Goal: Use online tool/utility: Use online tool/utility

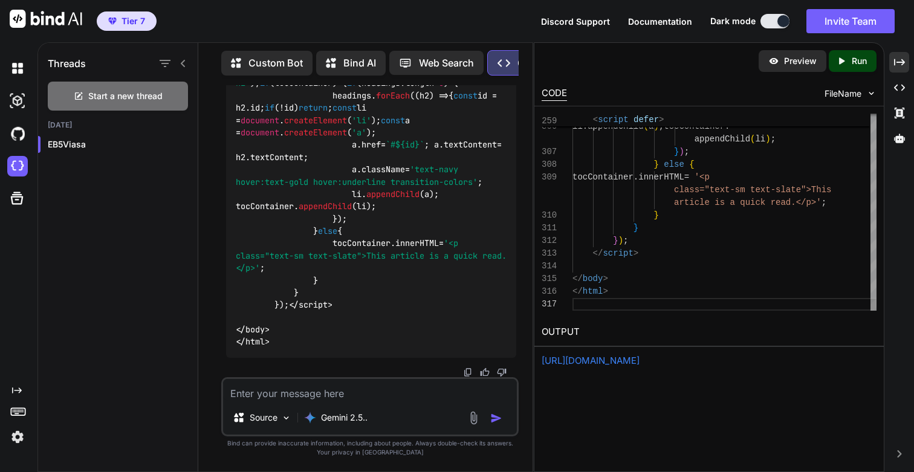
scroll to position [102, 0]
click at [616, 360] on link "[URL][DOMAIN_NAME]" at bounding box center [590, 360] width 98 height 11
click at [305, 401] on div "Source Gemini 2.5.." at bounding box center [369, 406] width 297 height 59
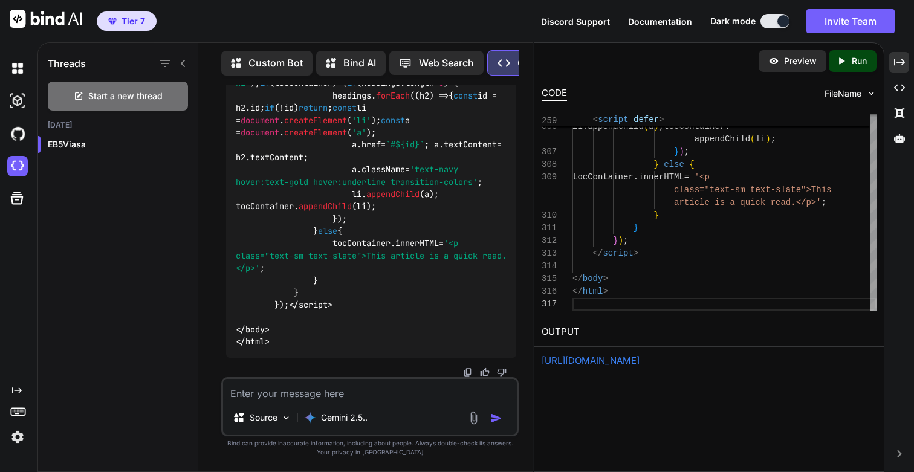
click at [297, 390] on textarea at bounding box center [370, 390] width 294 height 22
paste textarea "<!DOCTYPE html> <html lang="en" class="scroll-smooth"> <head> <meta charset="UT…"
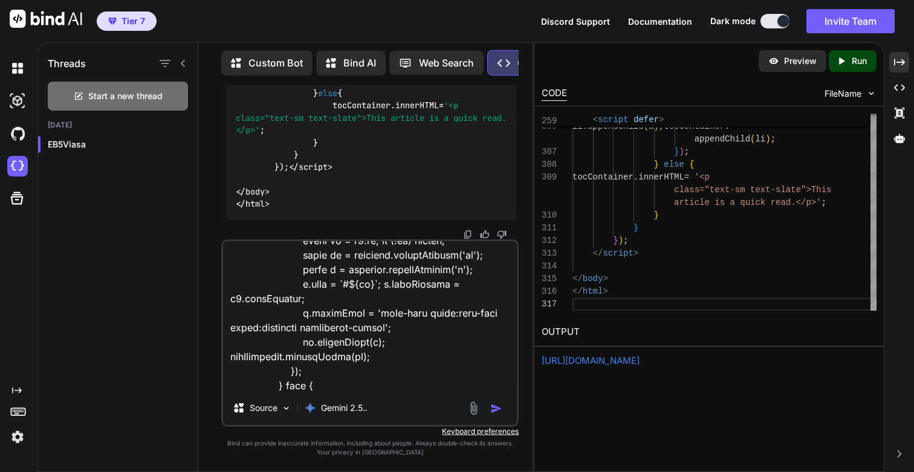
scroll to position [0, 0]
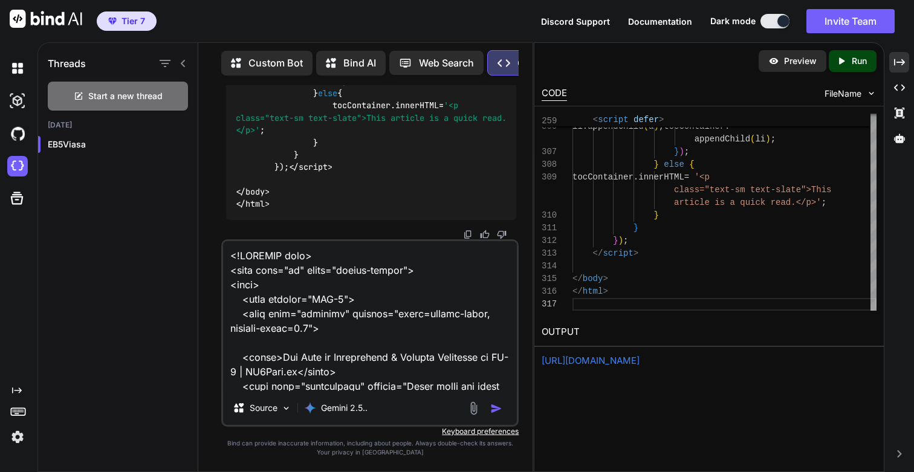
paste textarea "Lore ip dolor. Sit amet cons adip el sed doe temp incidi utlabo etd magnaa enim…"
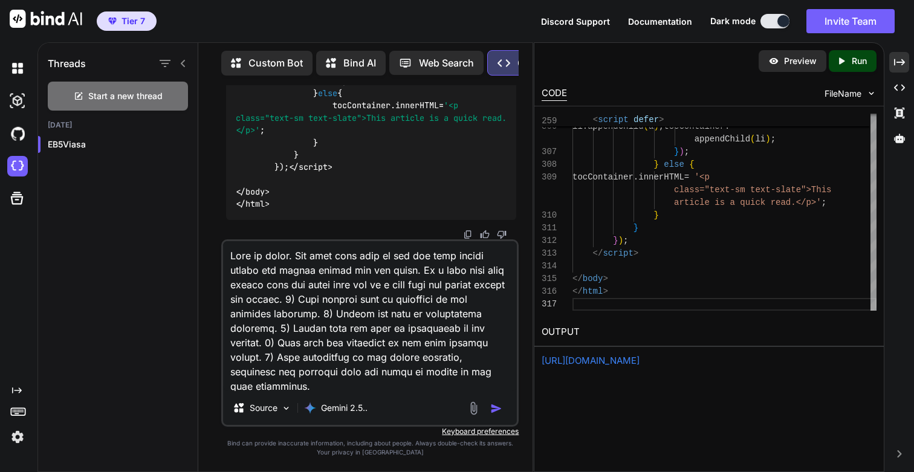
click at [263, 286] on textarea at bounding box center [370, 316] width 294 height 150
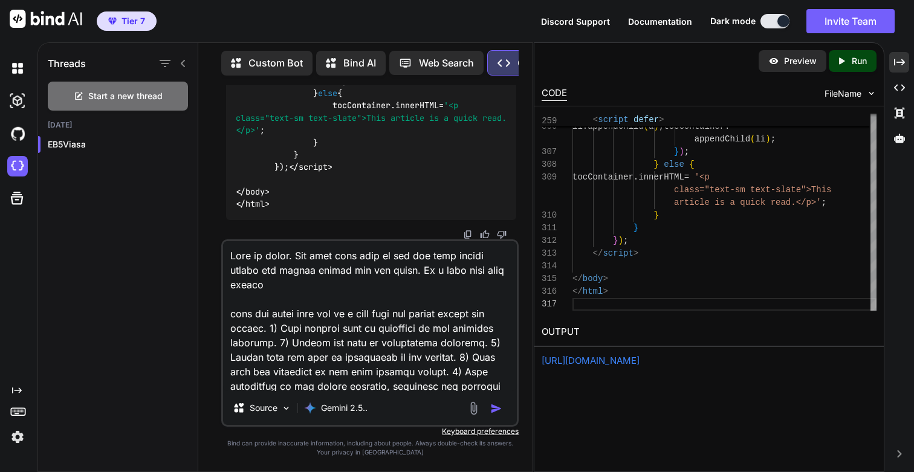
click at [273, 286] on textarea at bounding box center [370, 316] width 294 height 150
paste textarea "/learning-center/articles/citizenship-and-capital-repayment"
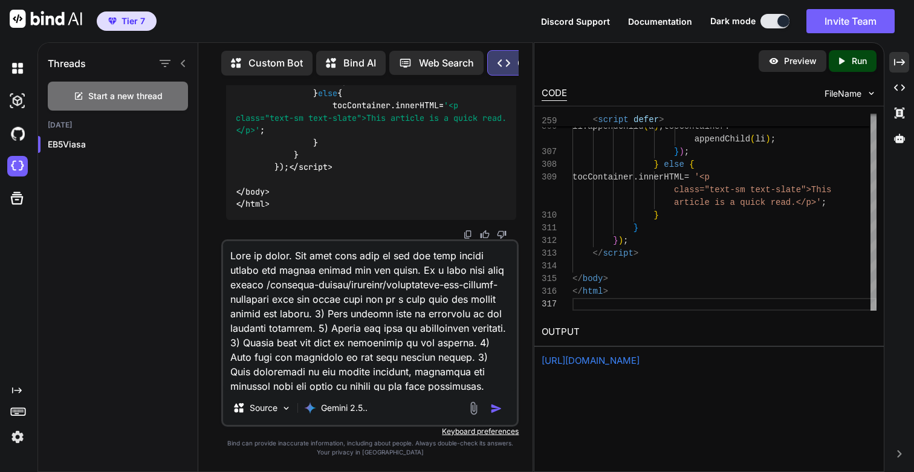
click at [447, 298] on textarea at bounding box center [370, 316] width 294 height 150
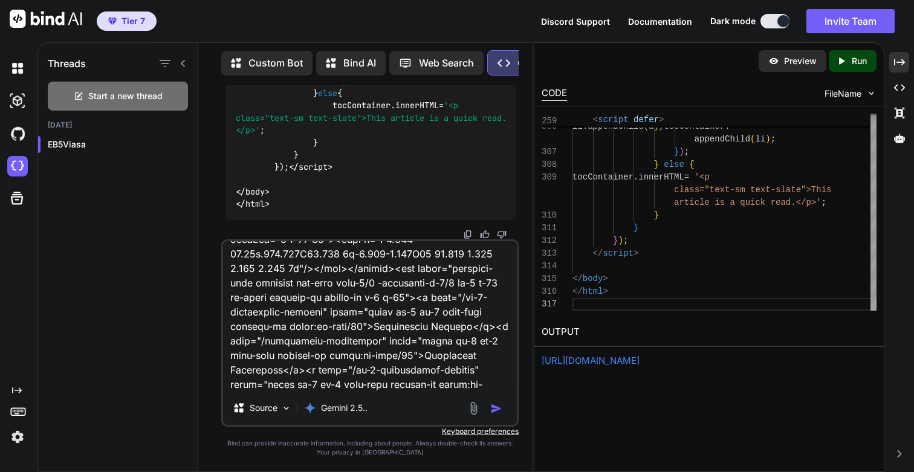
scroll to position [2256, 0]
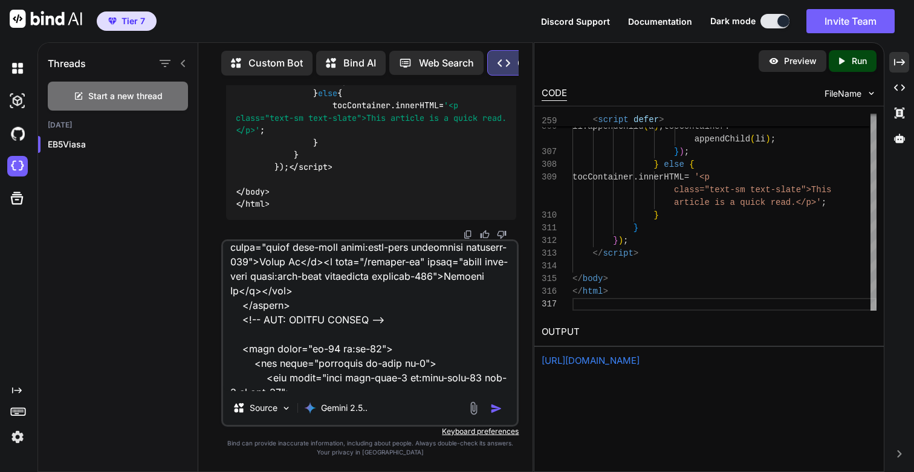
type textarea "Lore ip dolor. Sit amet cons adip el sed doe temp incidi utlabo etd magnaa enim…"
click at [496, 405] on img "button" at bounding box center [496, 408] width 12 height 12
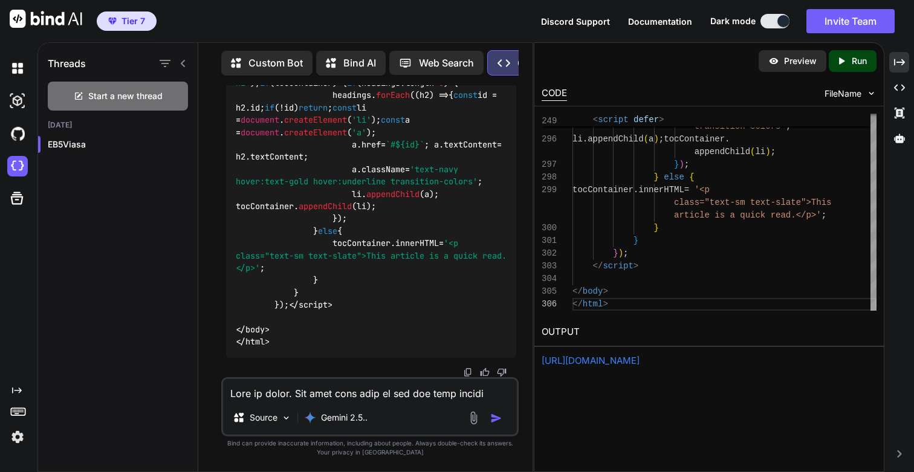
scroll to position [263530, 0]
click at [847, 60] on icon "Created with Pixso." at bounding box center [844, 61] width 16 height 11
click at [578, 356] on link "[URL][DOMAIN_NAME]" at bounding box center [590, 360] width 98 height 11
